Goal: Information Seeking & Learning: Learn about a topic

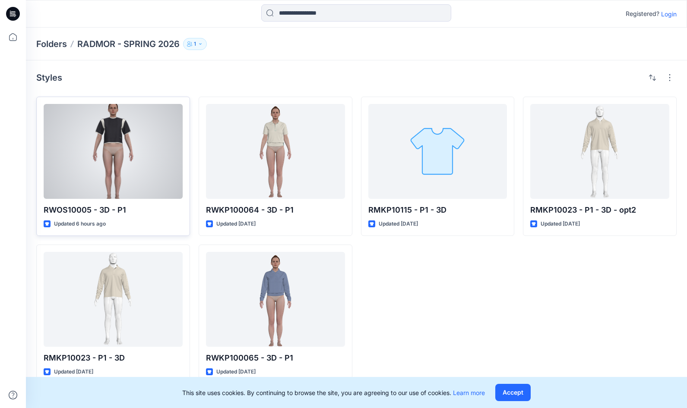
click at [115, 145] on div at bounding box center [113, 151] width 139 height 95
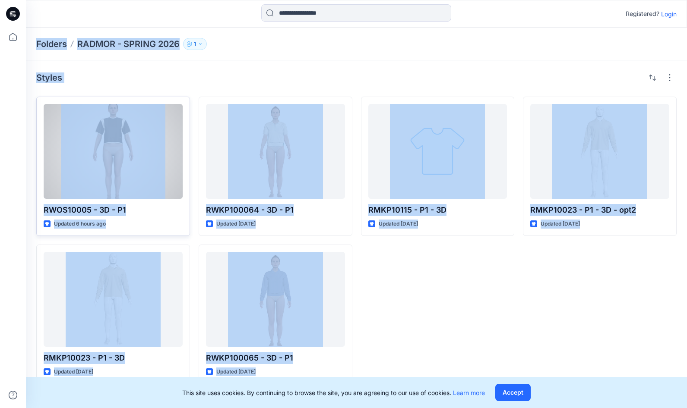
click at [115, 145] on div "Folders RADMOR - SPRING 2026 1 Styles RWOS10005 - 3D - P1 Updated 6 hours ago R…" at bounding box center [356, 218] width 661 height 381
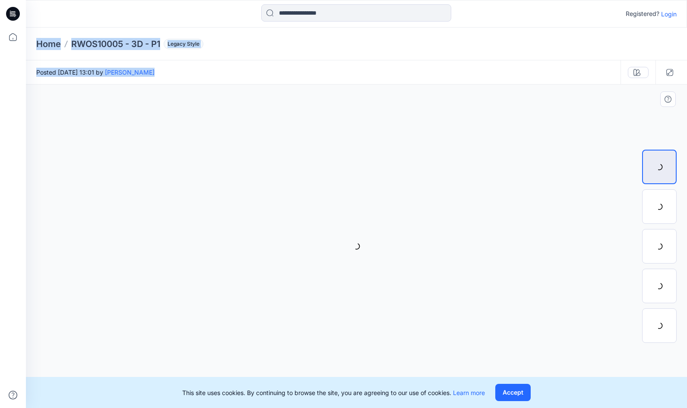
click at [267, 175] on div at bounding box center [356, 247] width 661 height 324
click at [377, 79] on div "Posted [DATE] 13:01 by [PERSON_NAME]" at bounding box center [323, 72] width 594 height 24
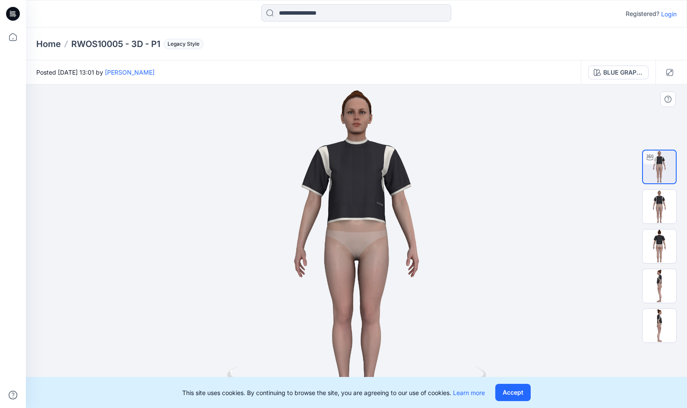
click at [515, 267] on div at bounding box center [356, 247] width 661 height 324
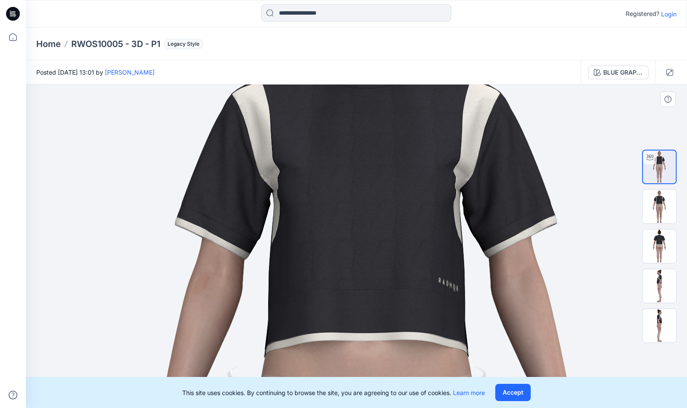
drag, startPoint x: 466, startPoint y: 206, endPoint x: 470, endPoint y: 361, distance: 155.0
click at [476, 391] on div "Registered? Login Home RWOS10005 - 3D - P1 Legacy Style Posted [DATE] 13:01 by …" at bounding box center [343, 204] width 687 height 408
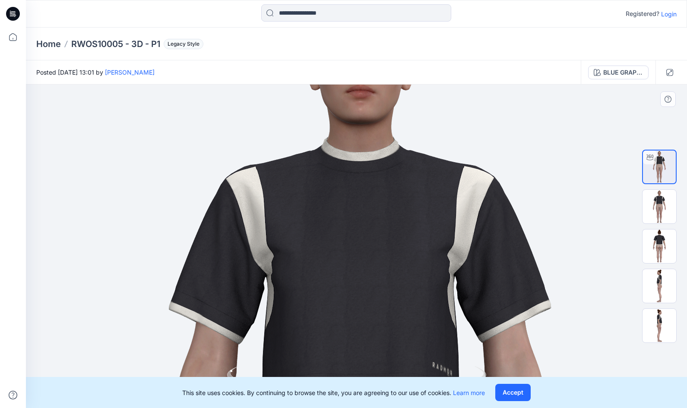
drag, startPoint x: 431, startPoint y: 204, endPoint x: 378, endPoint y: 218, distance: 55.3
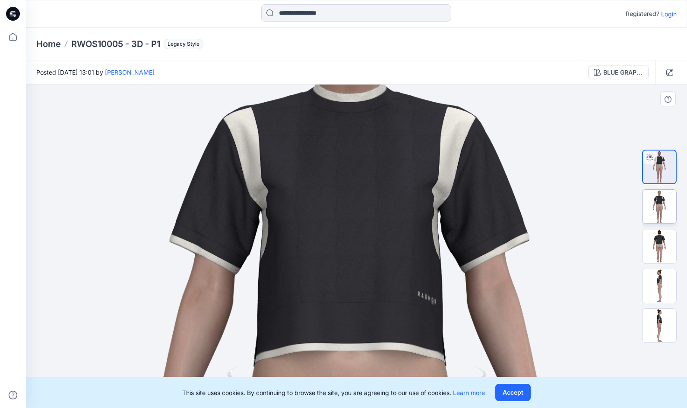
drag, startPoint x: 600, startPoint y: 262, endPoint x: 659, endPoint y: 214, distance: 76.1
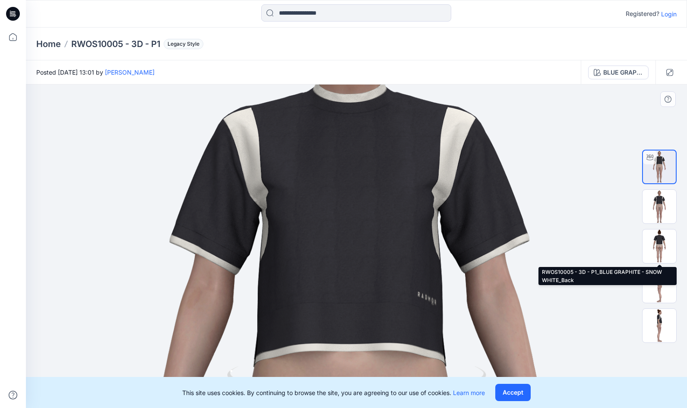
drag, startPoint x: 661, startPoint y: 249, endPoint x: 632, endPoint y: 239, distance: 31.1
click at [661, 249] on img at bounding box center [659, 247] width 34 height 34
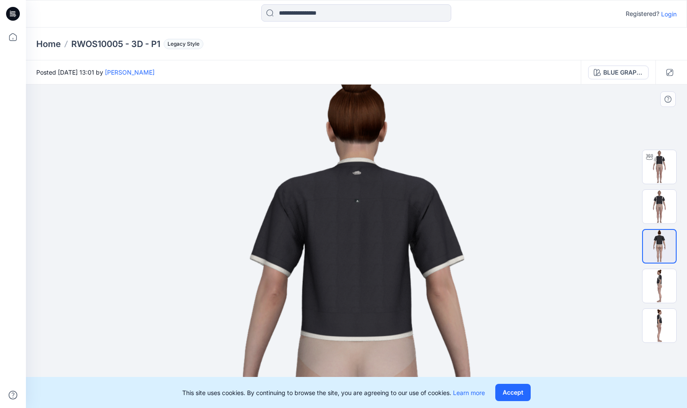
drag, startPoint x: 495, startPoint y: 136, endPoint x: 529, endPoint y: 256, distance: 124.3
click at [529, 256] on img at bounding box center [356, 372] width 621 height 621
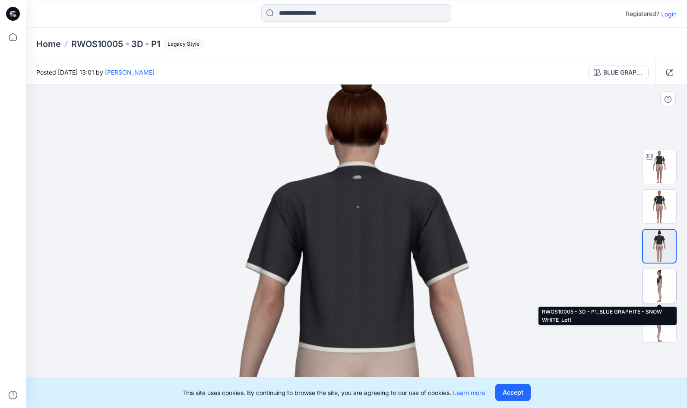
click at [662, 283] on img at bounding box center [659, 286] width 34 height 34
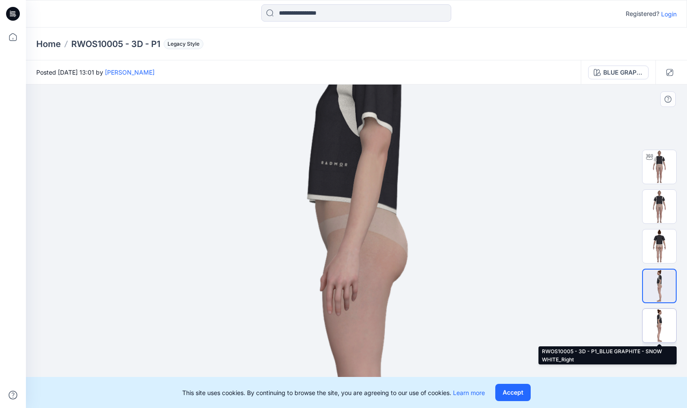
click at [663, 322] on img at bounding box center [659, 326] width 34 height 34
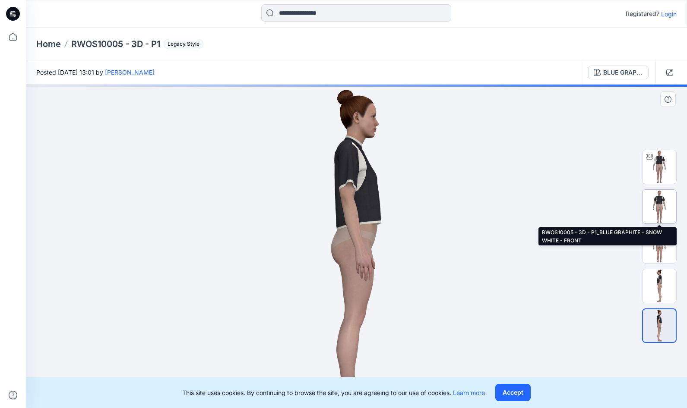
click at [657, 198] on img at bounding box center [659, 207] width 34 height 34
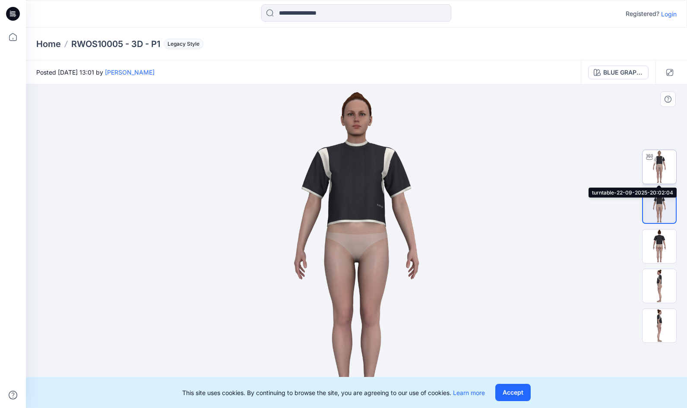
click at [657, 165] on img at bounding box center [659, 167] width 34 height 34
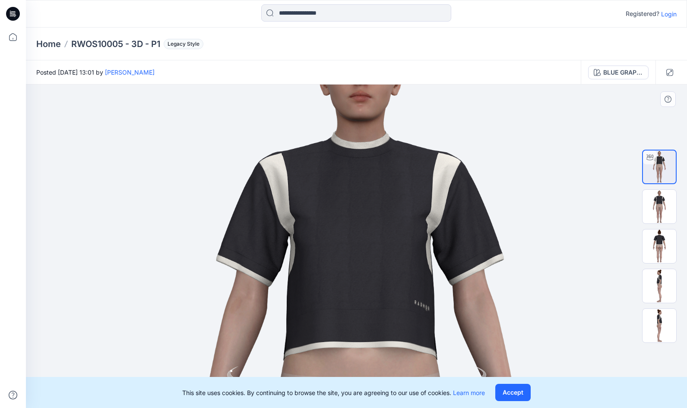
drag, startPoint x: 401, startPoint y: 287, endPoint x: 391, endPoint y: 315, distance: 29.4
click at [399, 369] on div at bounding box center [356, 247] width 661 height 324
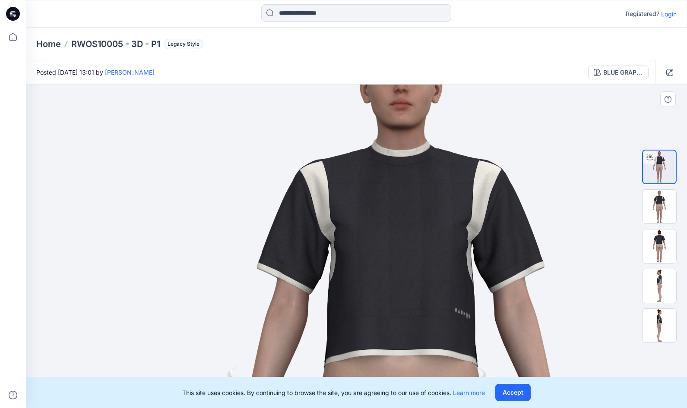
drag, startPoint x: 395, startPoint y: 315, endPoint x: 425, endPoint y: 322, distance: 31.0
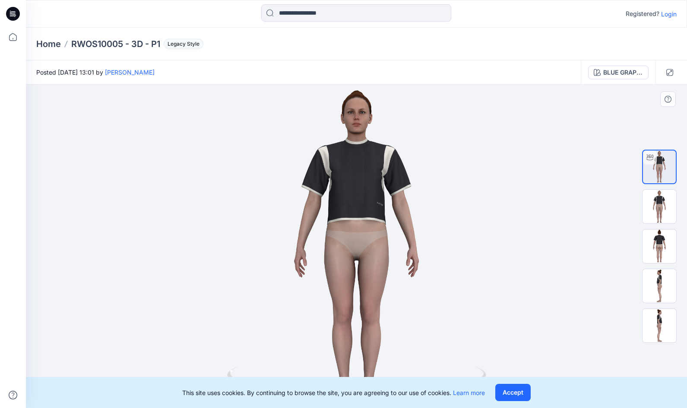
drag, startPoint x: 524, startPoint y: 398, endPoint x: 520, endPoint y: 395, distance: 4.4
click at [524, 398] on button "Accept" at bounding box center [512, 392] width 35 height 17
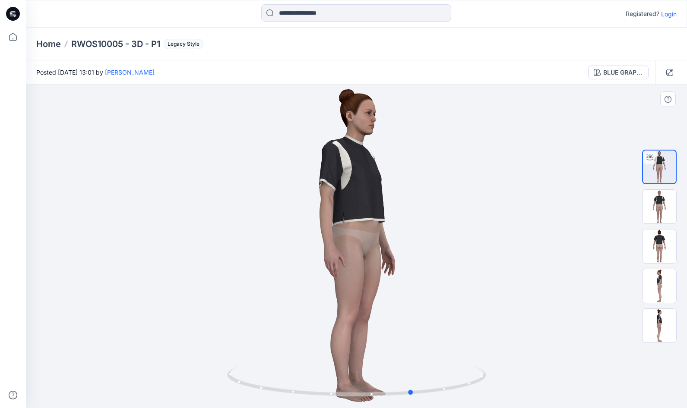
drag, startPoint x: 479, startPoint y: 382, endPoint x: 276, endPoint y: 352, distance: 205.1
click at [276, 352] on div at bounding box center [356, 247] width 661 height 324
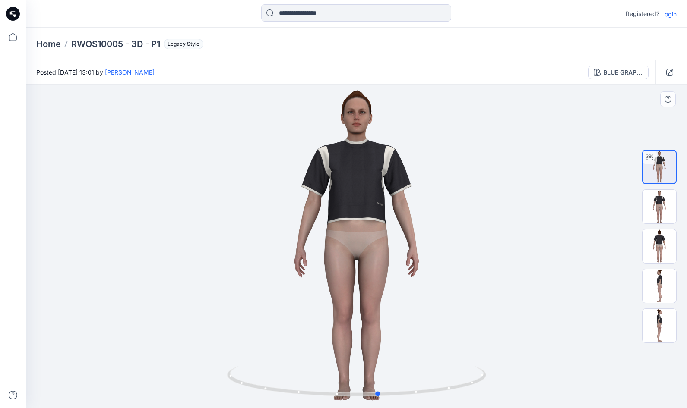
drag, startPoint x: 293, startPoint y: 357, endPoint x: 275, endPoint y: 335, distance: 28.9
click at [259, 350] on div at bounding box center [356, 247] width 661 height 324
drag, startPoint x: 488, startPoint y: 227, endPoint x: 498, endPoint y: 248, distance: 23.2
click at [499, 248] on div at bounding box center [356, 247] width 661 height 324
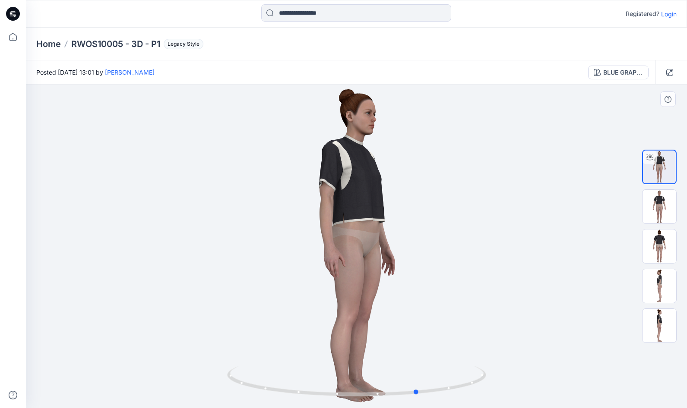
drag, startPoint x: 459, startPoint y: 249, endPoint x: 501, endPoint y: 249, distance: 41.4
click at [501, 249] on div at bounding box center [356, 247] width 661 height 324
